Goal: Task Accomplishment & Management: Manage account settings

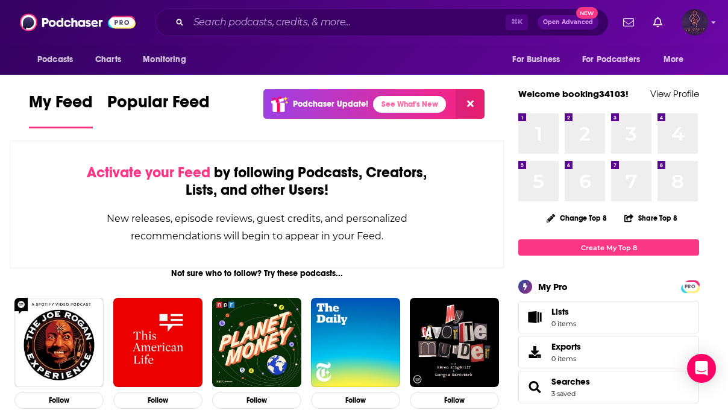
click at [704, 26] on img "Logged in as booking34103" at bounding box center [695, 22] width 27 height 27
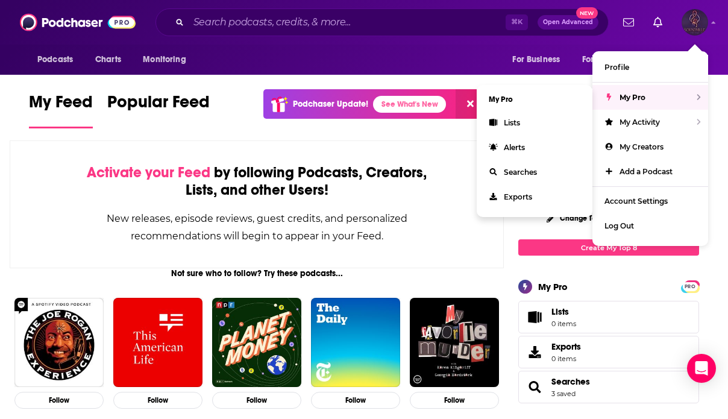
click at [660, 93] on div "My Pro" at bounding box center [651, 97] width 116 height 25
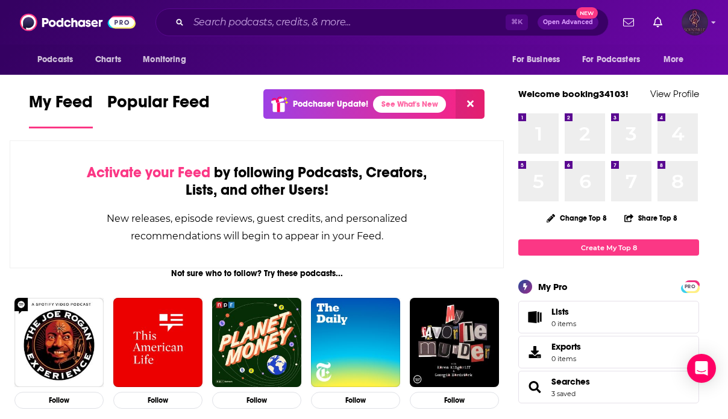
click at [686, 24] on img "Logged in as booking34103" at bounding box center [695, 22] width 27 height 27
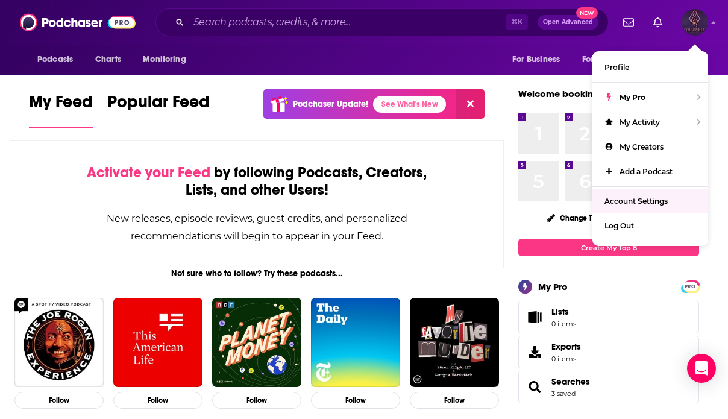
click at [642, 202] on span "Account Settings" at bounding box center [636, 201] width 63 height 9
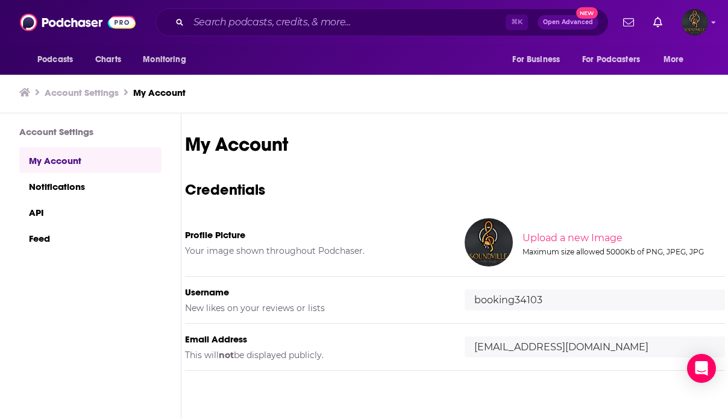
scroll to position [45, 0]
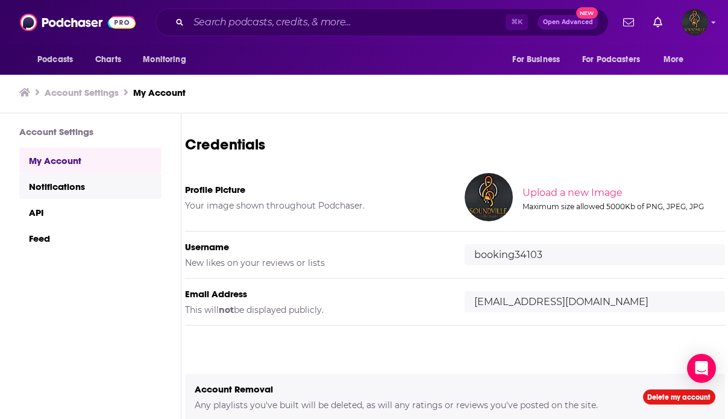
click at [55, 185] on link "Notifications" at bounding box center [90, 186] width 142 height 26
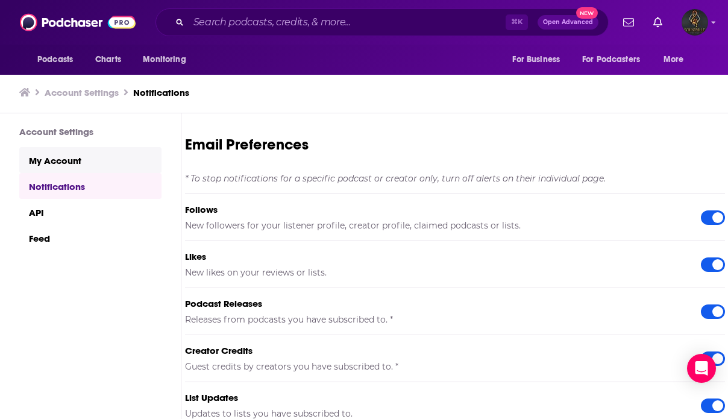
scroll to position [1, 0]
click at [71, 162] on link "My Account" at bounding box center [90, 160] width 142 height 26
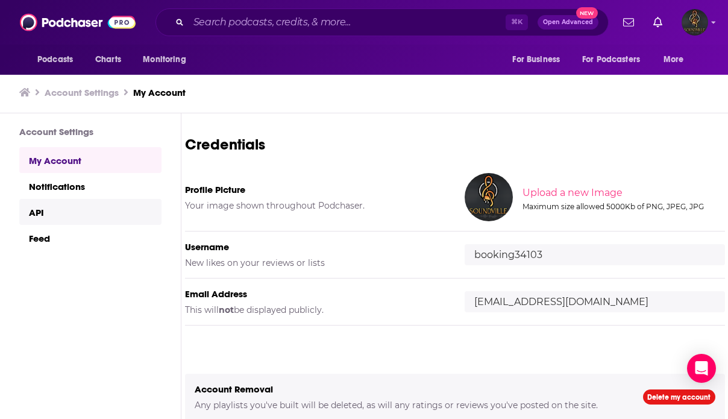
click at [53, 222] on link "API" at bounding box center [90, 212] width 142 height 26
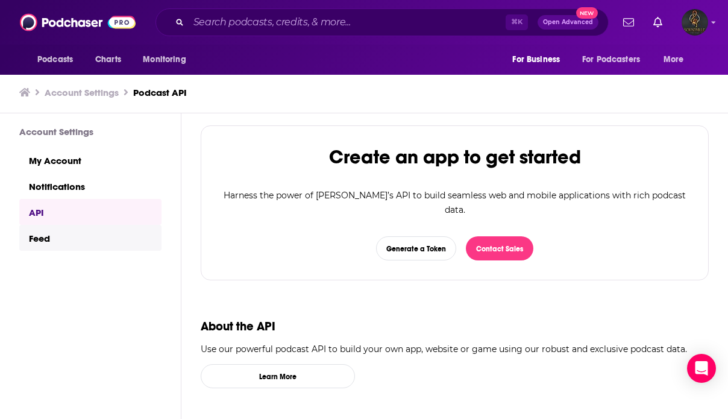
click at [59, 247] on link "Feed" at bounding box center [90, 238] width 142 height 26
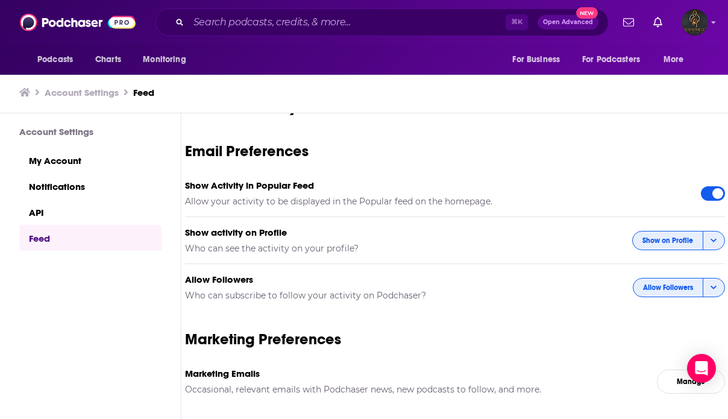
scroll to position [39, 0]
click at [92, 158] on link "My Account" at bounding box center [90, 160] width 142 height 26
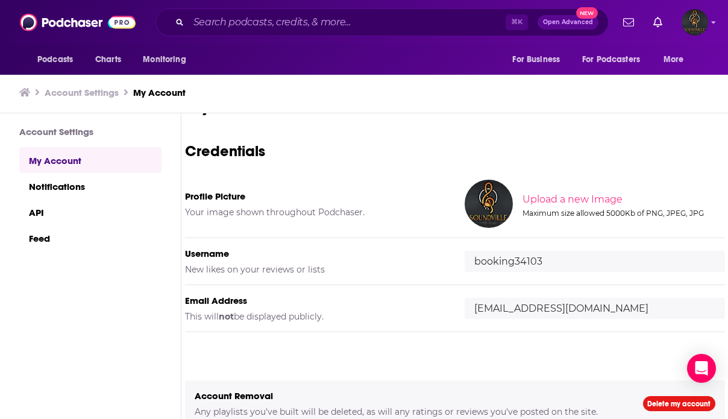
scroll to position [45, 0]
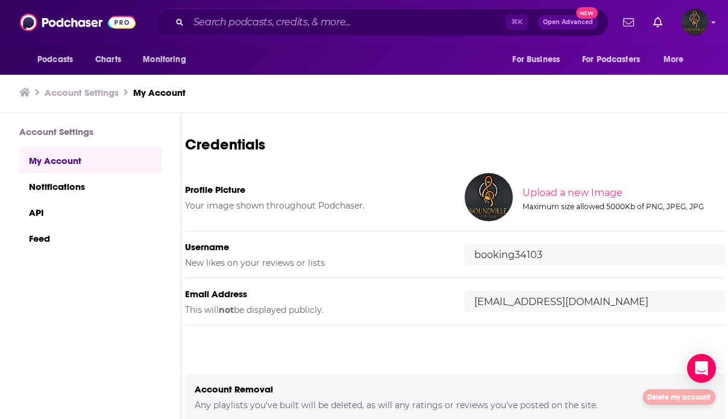
click at [650, 395] on link "Delete my account" at bounding box center [679, 396] width 72 height 15
